Goal: Information Seeking & Learning: Learn about a topic

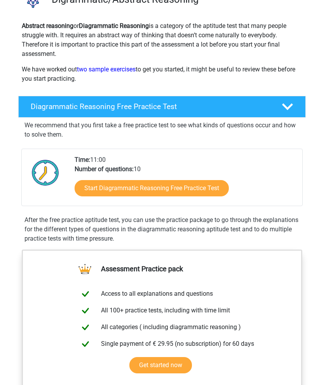
scroll to position [71, 0]
click at [79, 185] on link "Start Diagrammatic Reasoning Free Practice Test" at bounding box center [152, 188] width 154 height 16
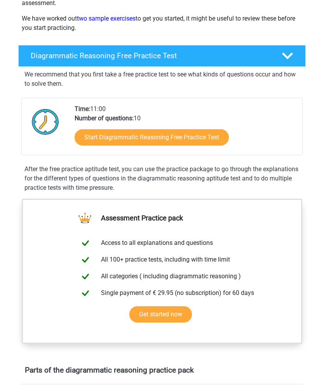
scroll to position [81, 0]
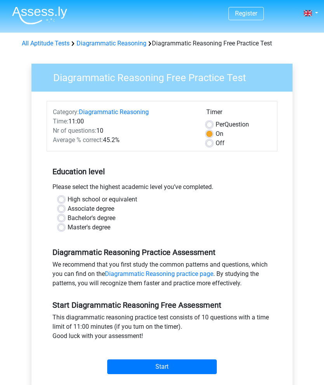
click at [68, 215] on label "Bachelor's degree" at bounding box center [92, 217] width 48 height 9
click at [61, 215] on input "Bachelor's degree" at bounding box center [61, 217] width 6 height 8
radio input "true"
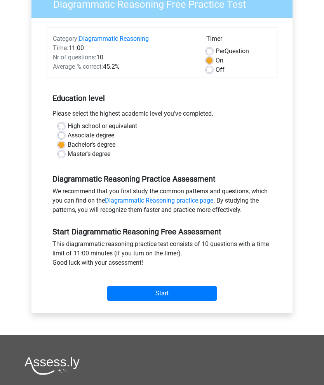
click at [121, 290] on input "Start" at bounding box center [161, 293] width 109 height 15
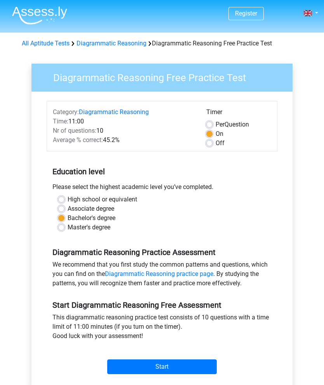
scroll to position [104, 0]
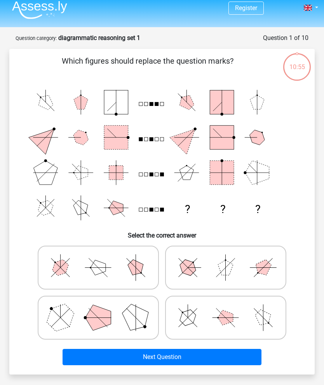
scroll to position [5, 0]
click at [75, 319] on icon at bounding box center [98, 318] width 113 height 38
click at [98, 309] on input "radio" at bounding box center [100, 306] width 5 height 5
radio input "true"
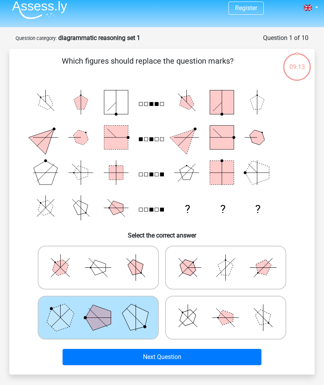
click at [120, 357] on button "Next Question" at bounding box center [161, 357] width 199 height 16
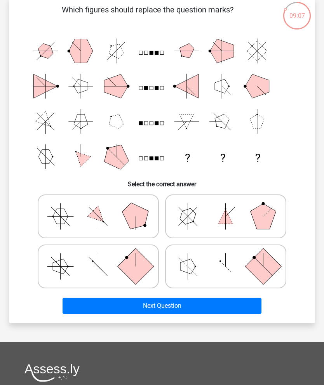
scroll to position [46, 0]
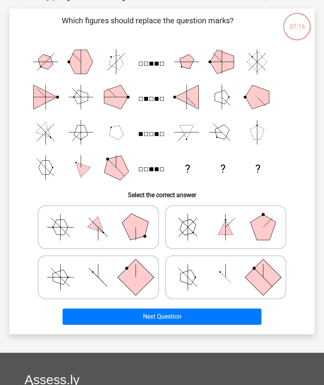
click at [261, 281] on rect at bounding box center [263, 277] width 36 height 36
click at [231, 268] on input "radio" at bounding box center [228, 265] width 5 height 5
radio input "true"
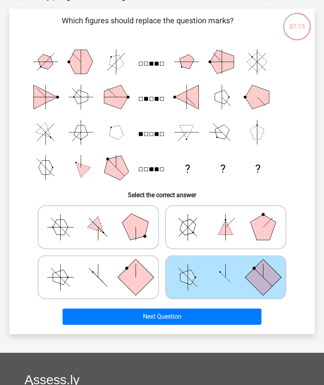
click at [225, 316] on button "Next Question" at bounding box center [161, 317] width 199 height 16
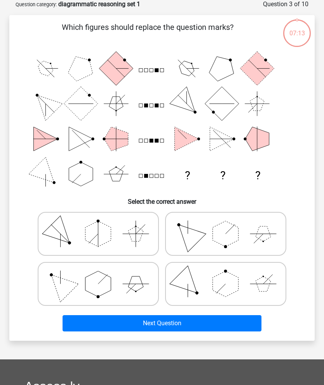
scroll to position [39, 0]
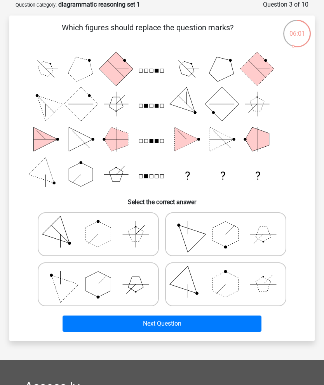
click at [257, 236] on polygon at bounding box center [263, 234] width 15 height 15
click at [231, 225] on input "radio" at bounding box center [228, 222] width 5 height 5
radio input "true"
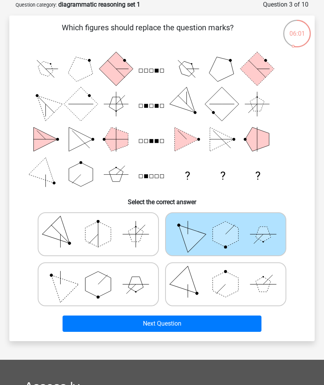
click at [221, 321] on button "Next Question" at bounding box center [161, 324] width 199 height 16
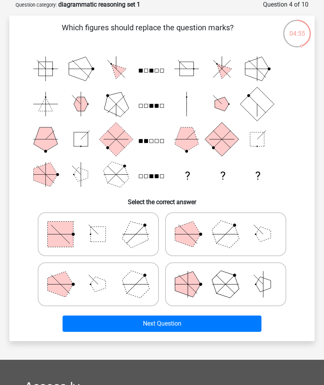
click at [139, 234] on polygon at bounding box center [136, 234] width 36 height 36
click at [103, 225] on input "radio" at bounding box center [100, 222] width 5 height 5
radio input "true"
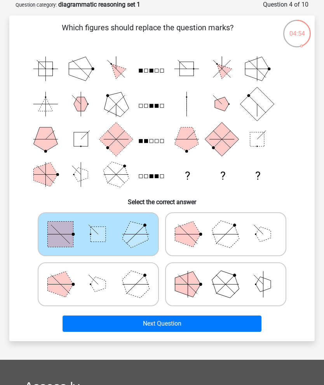
click at [189, 324] on button "Next Question" at bounding box center [161, 324] width 199 height 16
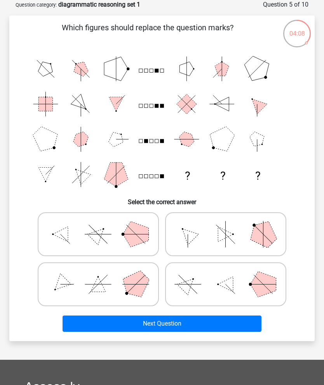
click at [265, 239] on polygon at bounding box center [263, 234] width 36 height 36
click at [231, 225] on input "radio" at bounding box center [228, 222] width 5 height 5
radio input "true"
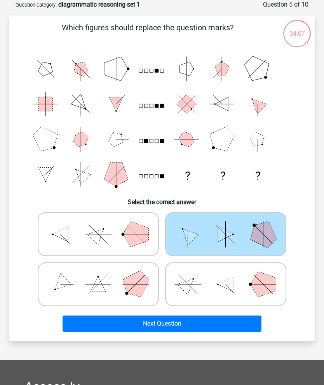
click at [229, 312] on div "Next Question" at bounding box center [162, 322] width 280 height 26
click at [216, 322] on button "Next Question" at bounding box center [161, 324] width 199 height 16
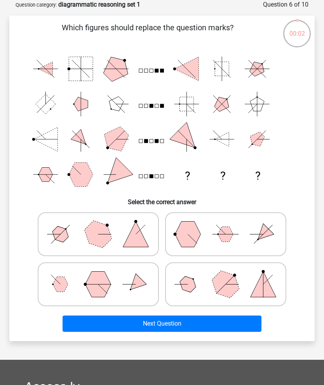
click at [103, 293] on polygon at bounding box center [98, 284] width 26 height 26
click at [103, 275] on input "radio" at bounding box center [100, 272] width 5 height 5
radio input "true"
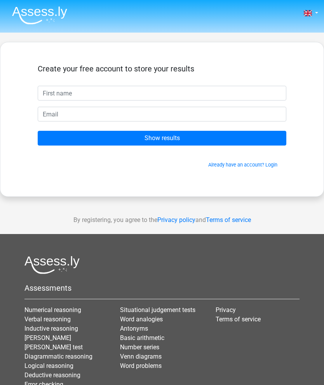
scroll to position [39, 0]
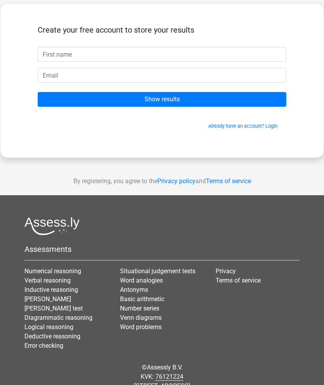
click at [198, 100] on input "Show results" at bounding box center [162, 99] width 248 height 15
click at [12, 0] on html "Nederlands English" at bounding box center [162, 180] width 324 height 439
